Goal: Find contact information: Find contact information

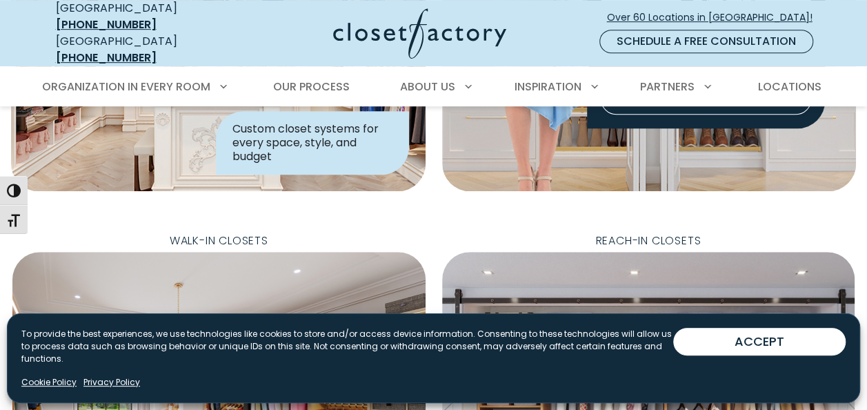
scroll to position [345, 0]
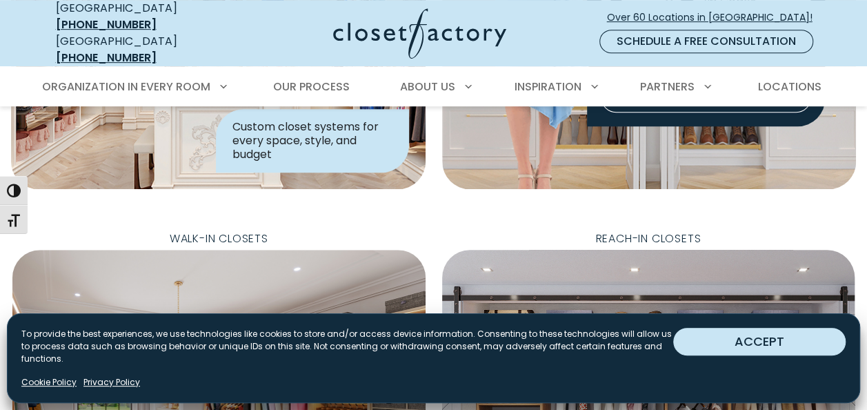
click at [761, 336] on button "ACCEPT" at bounding box center [759, 342] width 172 height 28
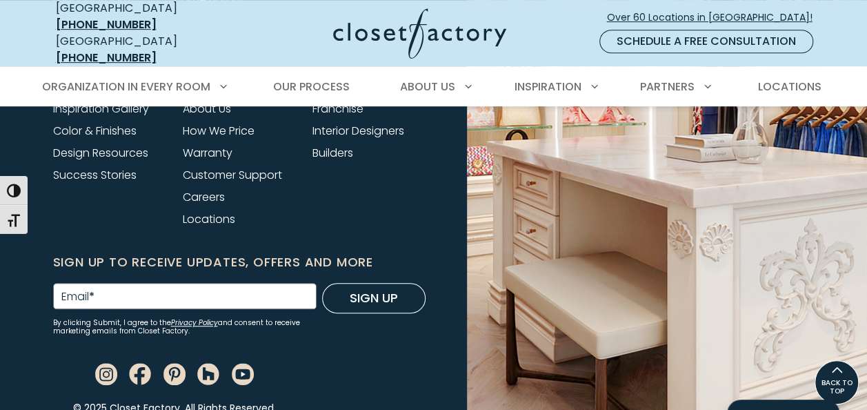
scroll to position [5465, 0]
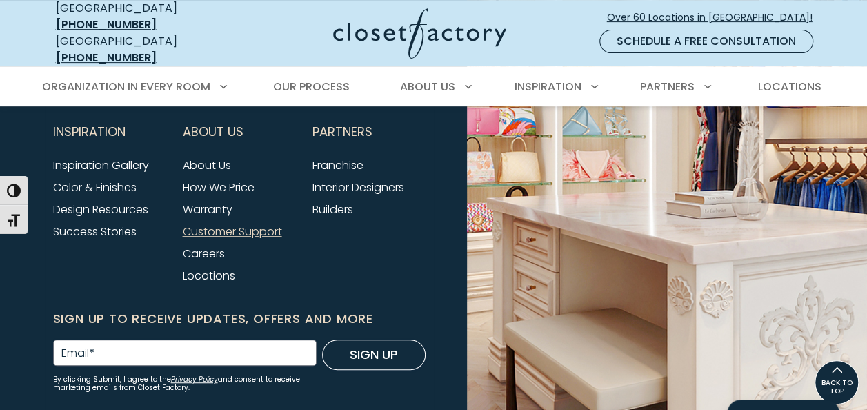
click at [233, 239] on link "Customer Support" at bounding box center [232, 231] width 99 height 16
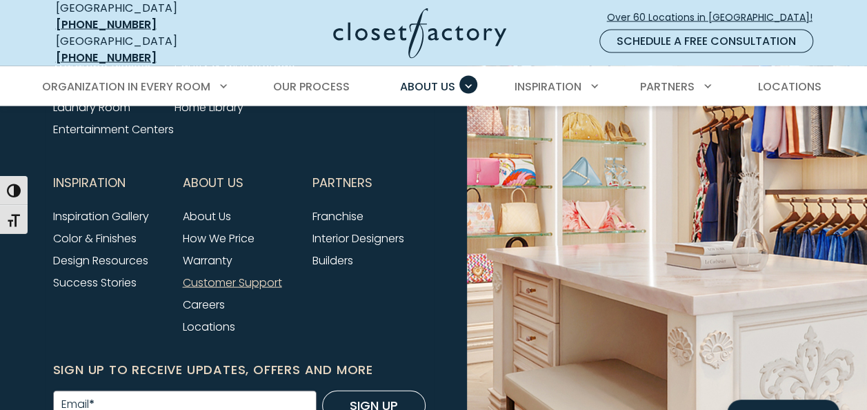
scroll to position [1415, 0]
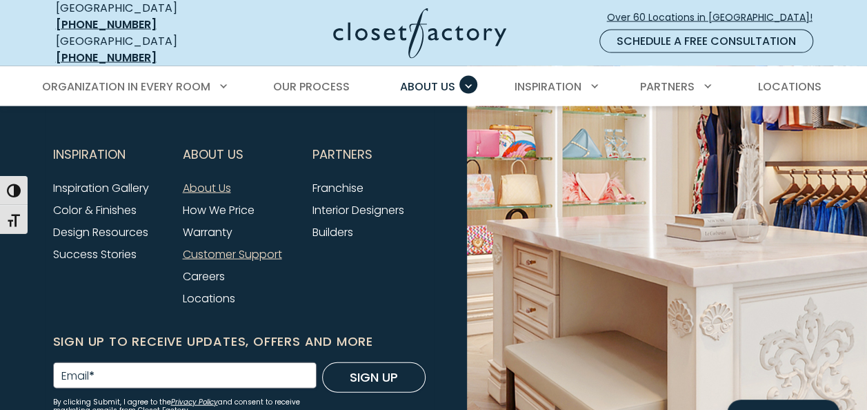
click at [207, 195] on link "About Us" at bounding box center [207, 188] width 48 height 16
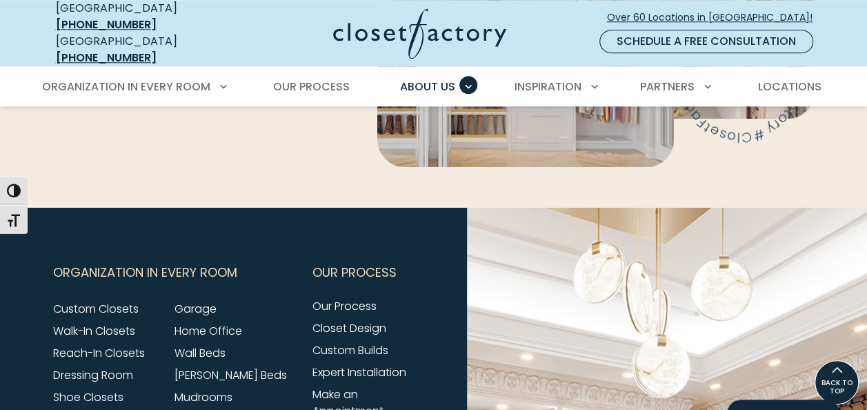
scroll to position [3296, 0]
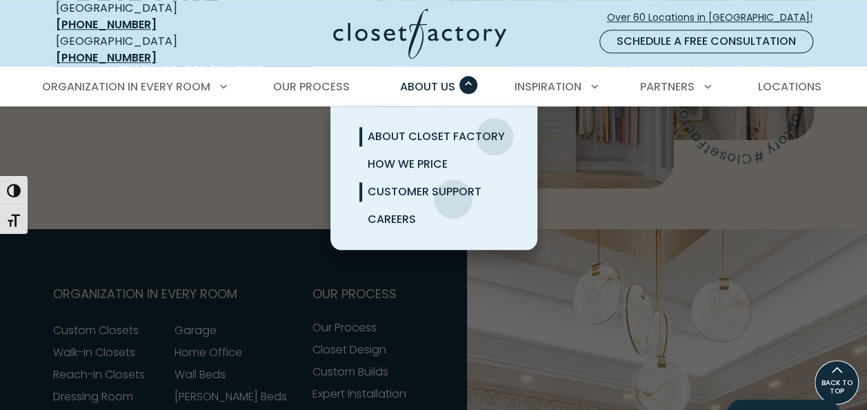
click at [453, 188] on link "Customer Support" at bounding box center [450, 192] width 207 height 28
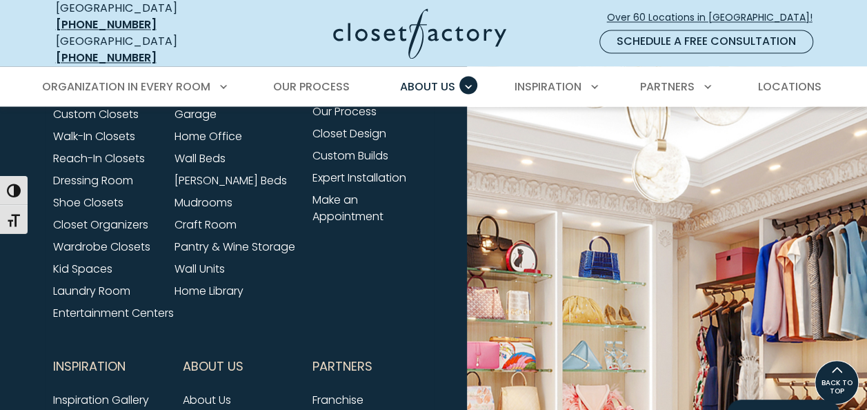
scroll to position [1001, 0]
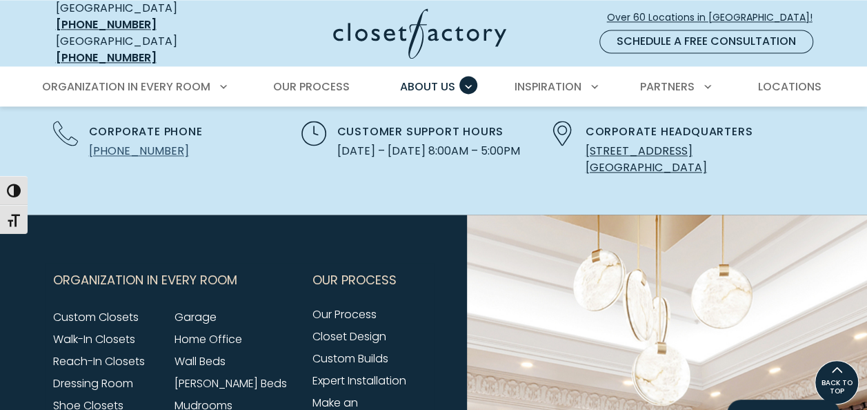
click at [156, 143] on link "(310) 516-7000" at bounding box center [139, 151] width 100 height 16
click at [311, 152] on div "Customer Support Hours Monday – Friday 8:00AM – 5:00PM" at bounding box center [417, 148] width 248 height 55
drag, startPoint x: 181, startPoint y: 142, endPoint x: 57, endPoint y: 103, distance: 130.0
click at [57, 104] on div "Corporate Phone (310) 516-7000 Customer Support Hours Monday – Friday 8:00AM – …" at bounding box center [417, 140] width 761 height 72
drag, startPoint x: 57, startPoint y: 103, endPoint x: 193, endPoint y: 174, distance: 153.6
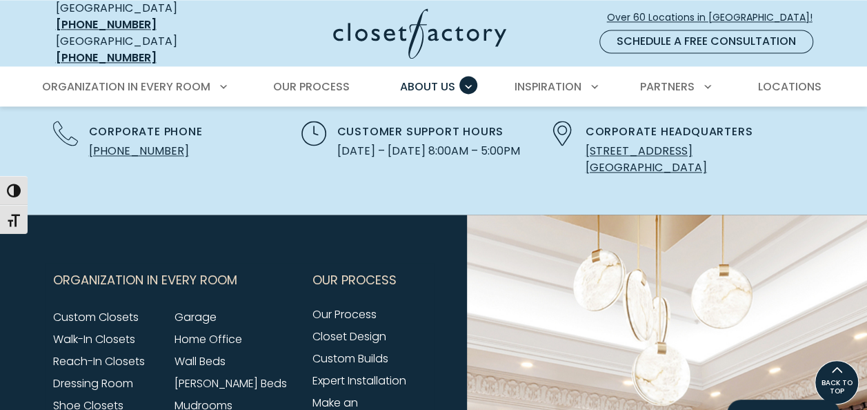
click at [193, 174] on div "Corporate Phone (310) 516-7000 Customer Support Hours Monday – Friday 8:00AM – …" at bounding box center [433, 131] width 867 height 165
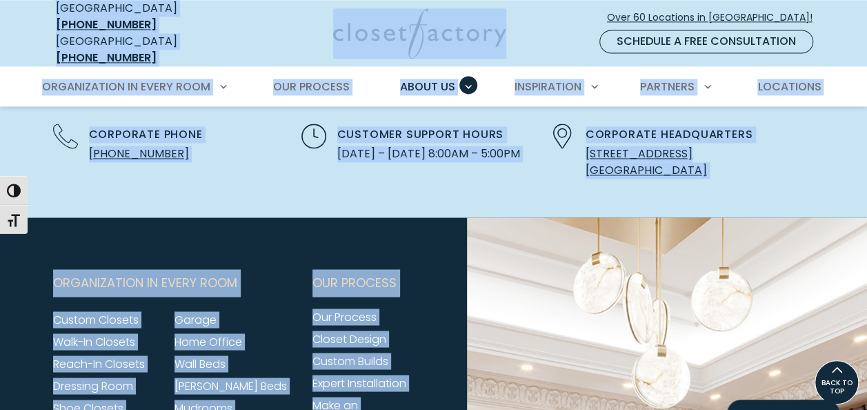
drag, startPoint x: 48, startPoint y: 8, endPoint x: 495, endPoint y: 224, distance: 496.2
click at [552, 191] on div "Corporate Phone (310) 516-7000 Customer Support Hours Monday – Friday 8:00AM – …" at bounding box center [433, 134] width 867 height 165
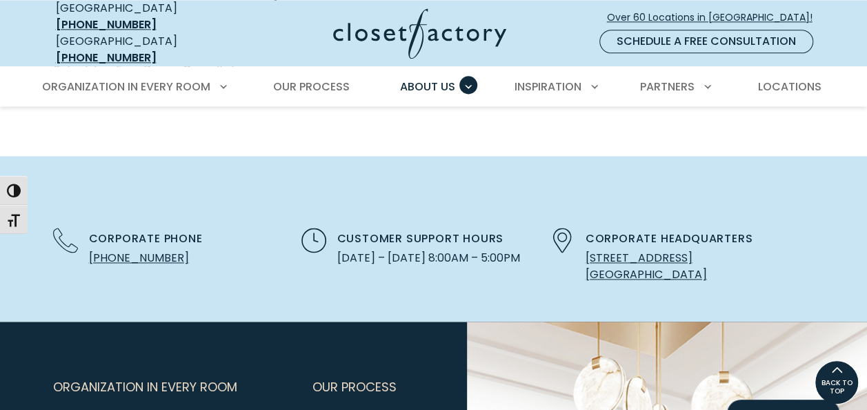
scroll to position [792, 0]
